Goal: Transaction & Acquisition: Purchase product/service

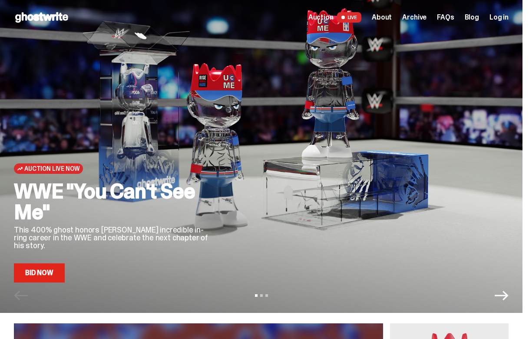
click at [54, 277] on link "Bid Now" at bounding box center [39, 272] width 51 height 19
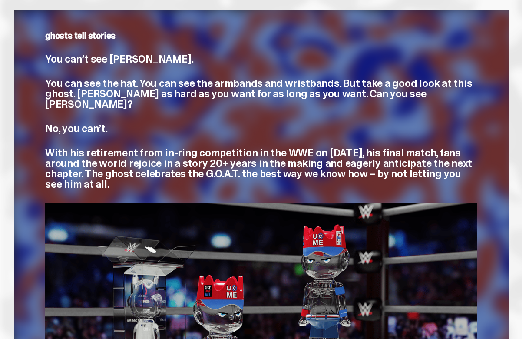
scroll to position [328, 0]
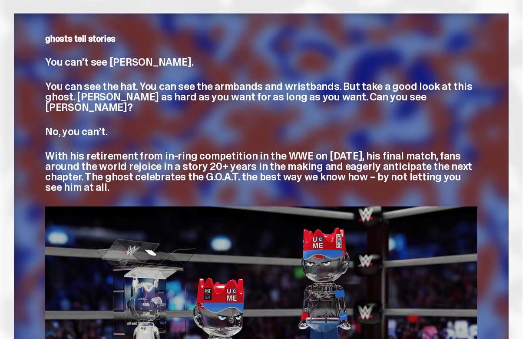
drag, startPoint x: 46, startPoint y: 61, endPoint x: 117, endPoint y: 174, distance: 132.9
click at [117, 174] on div "ghosts tell stories You can’t see [PERSON_NAME]. You can see the hat. You can s…" at bounding box center [261, 113] width 432 height 158
copy div "You can’t see [PERSON_NAME]. You can see the hat. You can see the armbands and …"
click at [117, 174] on p "With his retirement from in-ring competition in the WWE on [DATE], his final ma…" at bounding box center [261, 172] width 432 height 42
drag, startPoint x: 99, startPoint y: 178, endPoint x: 47, endPoint y: 58, distance: 130.7
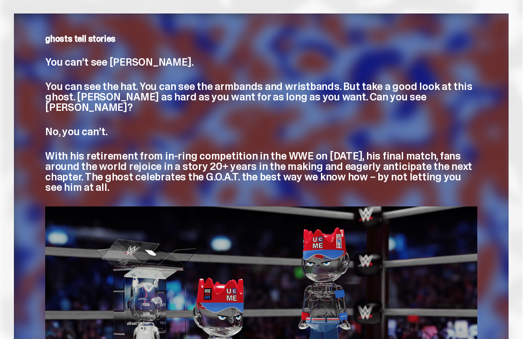
click at [47, 58] on div "ghosts tell stories You can’t see [PERSON_NAME]. You can see the hat. You can s…" at bounding box center [261, 113] width 432 height 158
copy div "You can’t see [PERSON_NAME]. You can see the hat. You can see the armbands and …"
